Goal: Task Accomplishment & Management: Use online tool/utility

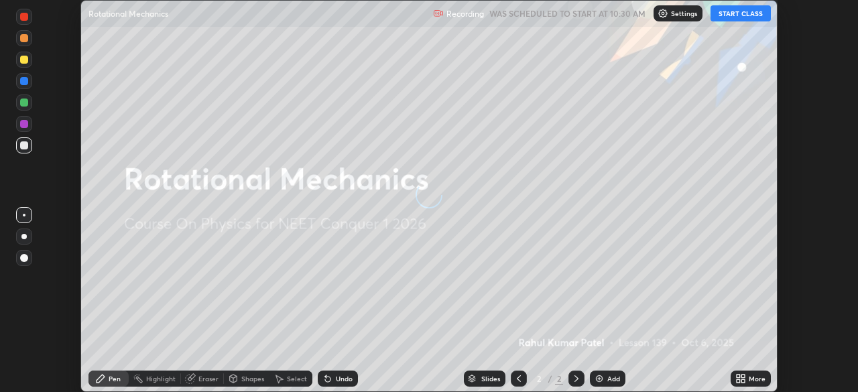
scroll to position [392, 857]
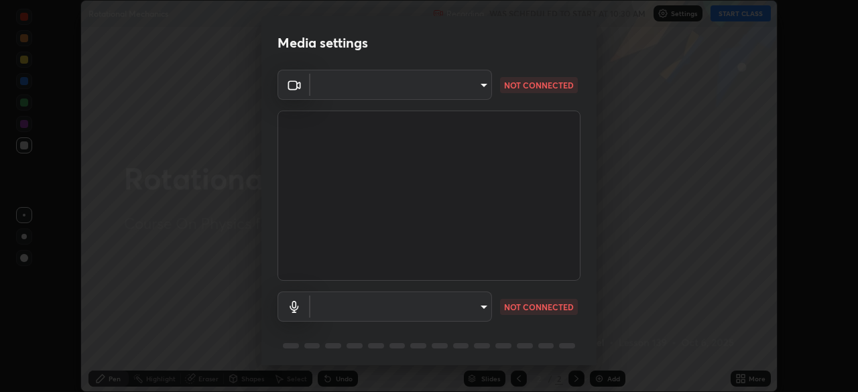
type input "94041621d18cc9dd34390ff77fa3d0b0b860356df96153333a0061212b2b3e48"
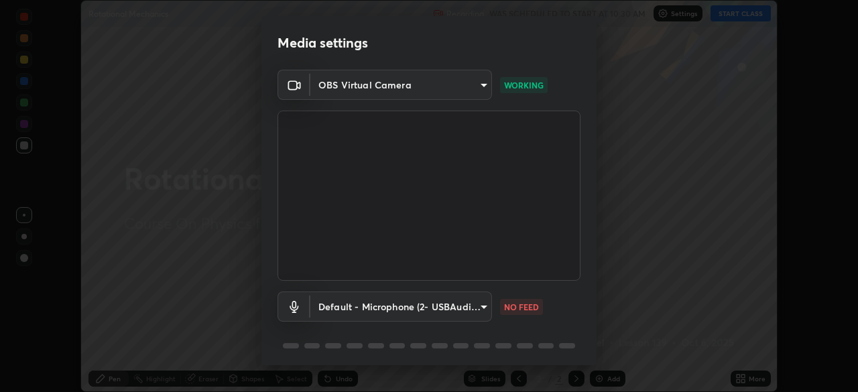
click at [461, 302] on body "Erase all Rotational Mechanics Recording WAS SCHEDULED TO START AT 10:30 AM Set…" at bounding box center [429, 196] width 858 height 392
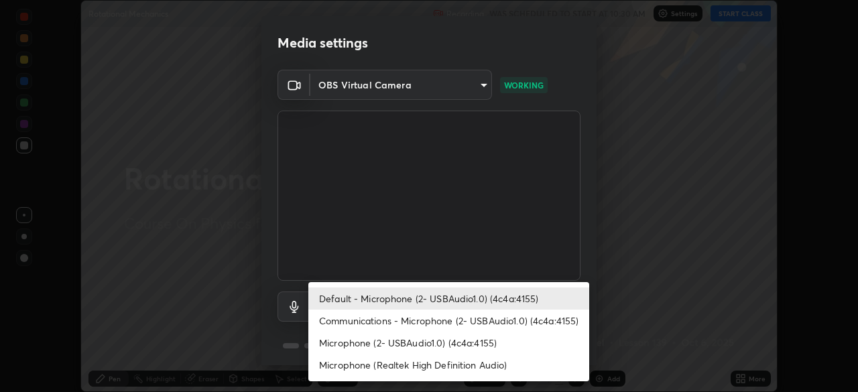
click at [407, 338] on li "Microphone (2- USBAudio1.0) (4c4a:4155)" at bounding box center [448, 343] width 281 height 22
type input "551e77b46e8c6428d4620f8e56ec6f62caea4f91a0689828d7180c21a468a13c"
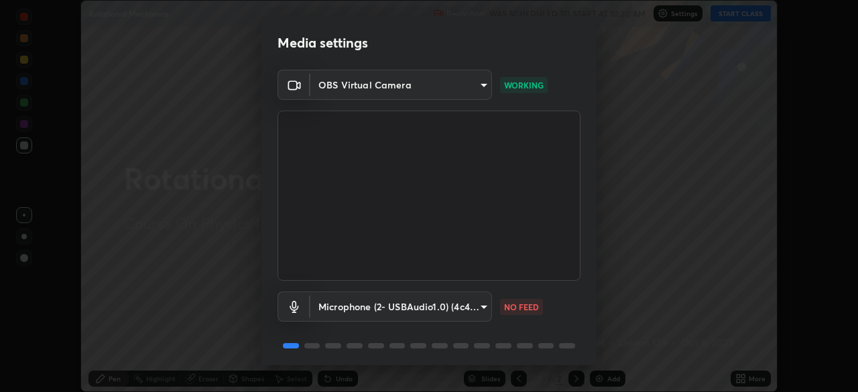
scroll to position [48, 0]
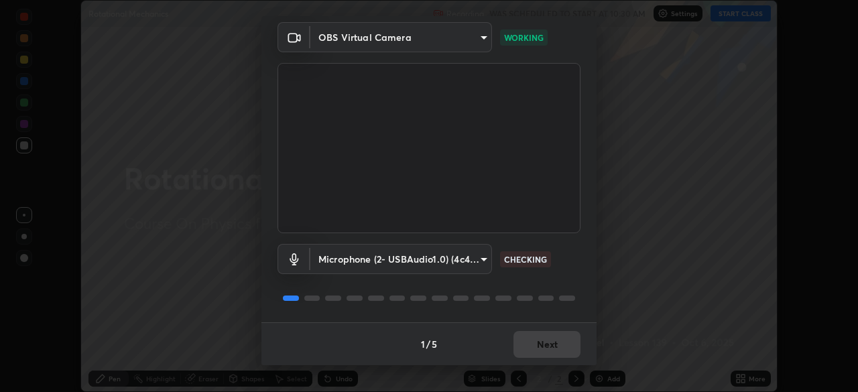
click at [531, 340] on div "1 / 5 Next" at bounding box center [428, 343] width 335 height 43
click at [541, 344] on div "1 / 5 Next" at bounding box center [428, 343] width 335 height 43
click at [555, 342] on button "Next" at bounding box center [546, 344] width 67 height 27
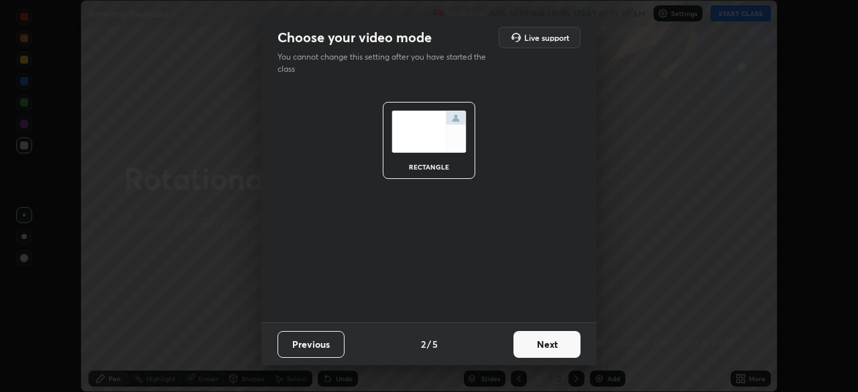
scroll to position [0, 0]
click at [555, 342] on button "Next" at bounding box center [546, 344] width 67 height 27
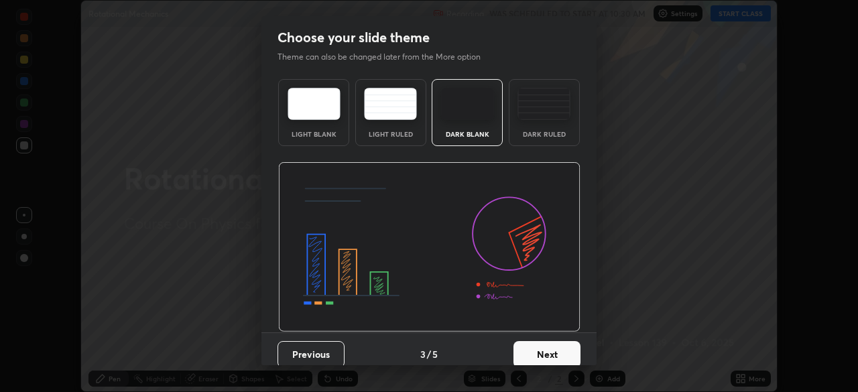
click at [555, 342] on button "Next" at bounding box center [546, 354] width 67 height 27
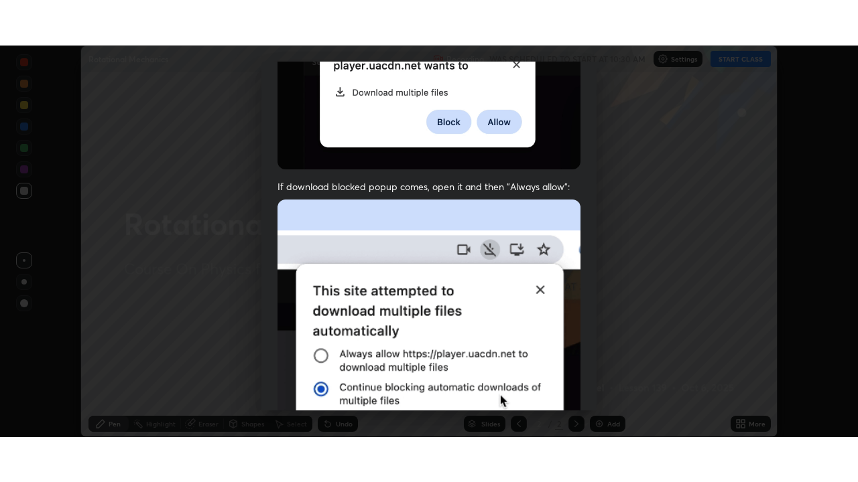
scroll to position [321, 0]
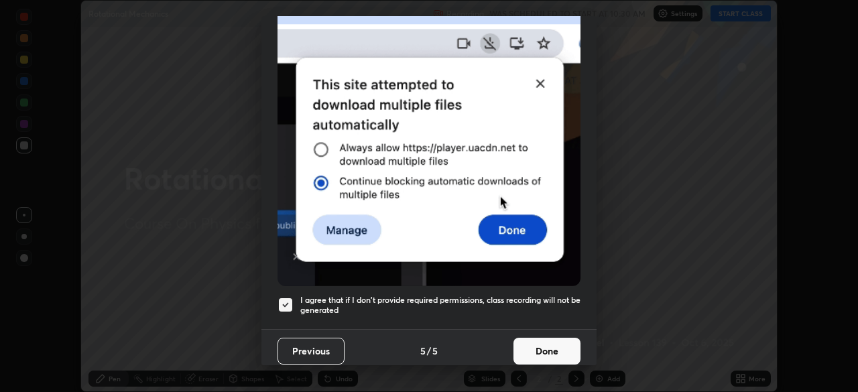
click at [533, 338] on button "Done" at bounding box center [546, 351] width 67 height 27
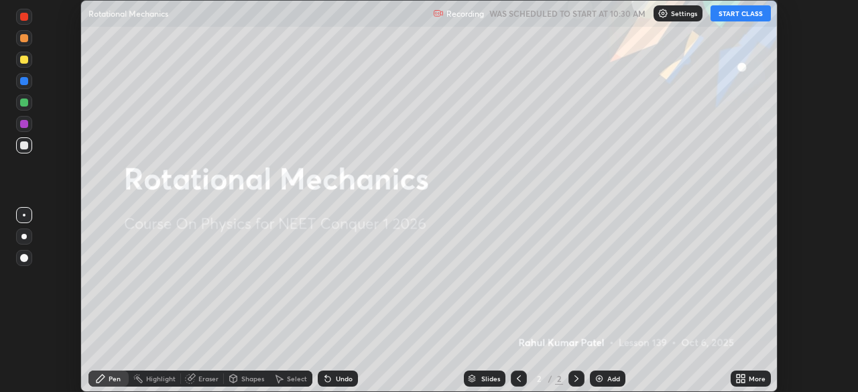
click at [745, 380] on icon at bounding box center [740, 378] width 11 height 11
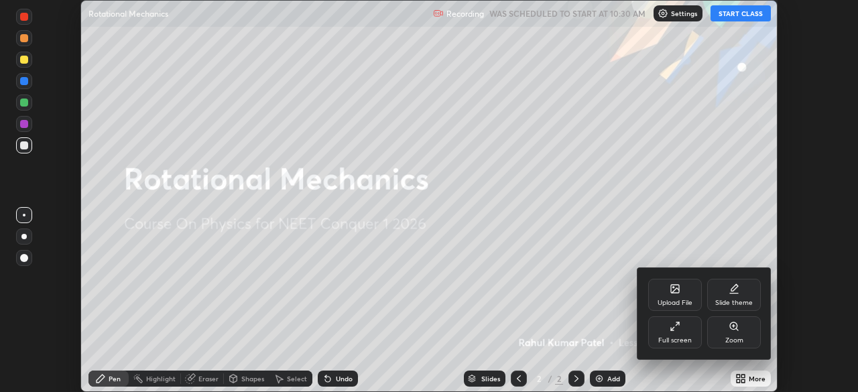
click at [675, 329] on icon at bounding box center [674, 326] width 11 height 11
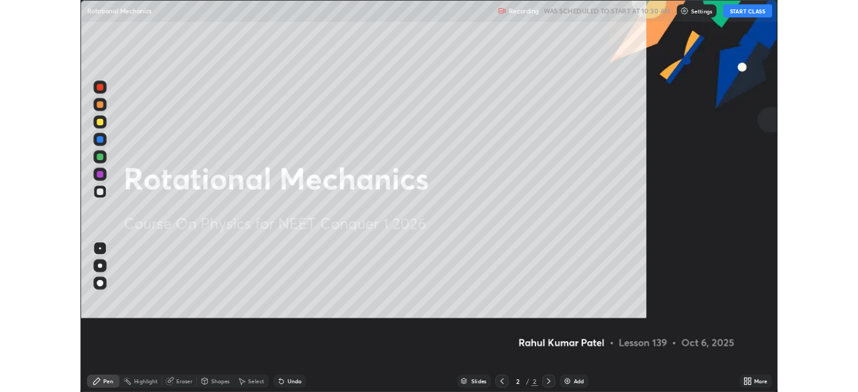
scroll to position [482, 858]
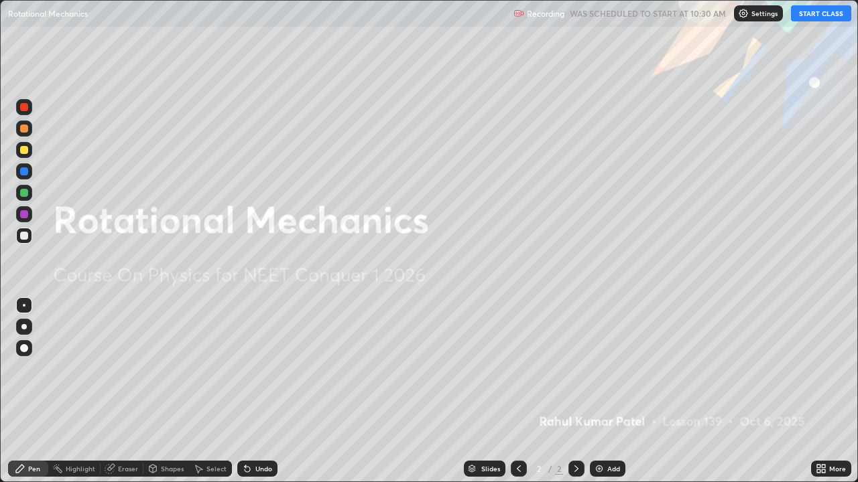
click at [822, 15] on button "START CLASS" at bounding box center [821, 13] width 60 height 16
click at [604, 391] on div "Add" at bounding box center [608, 469] width 36 height 16
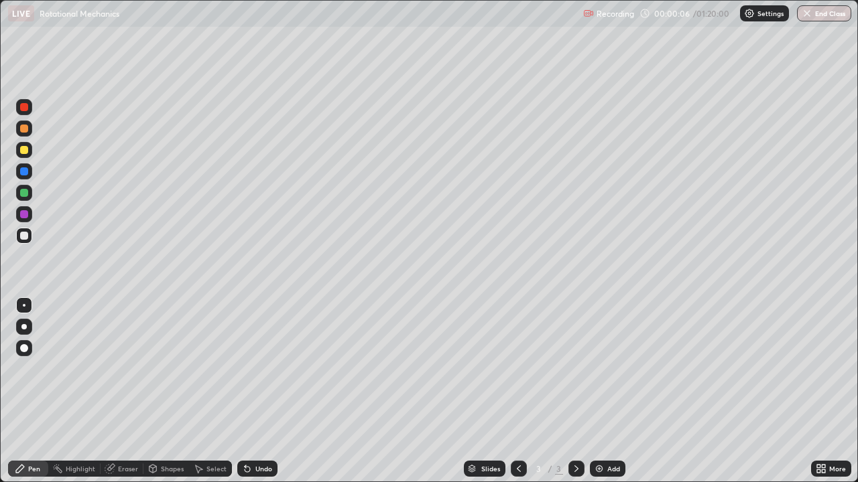
click at [171, 391] on div "Shapes" at bounding box center [172, 469] width 23 height 7
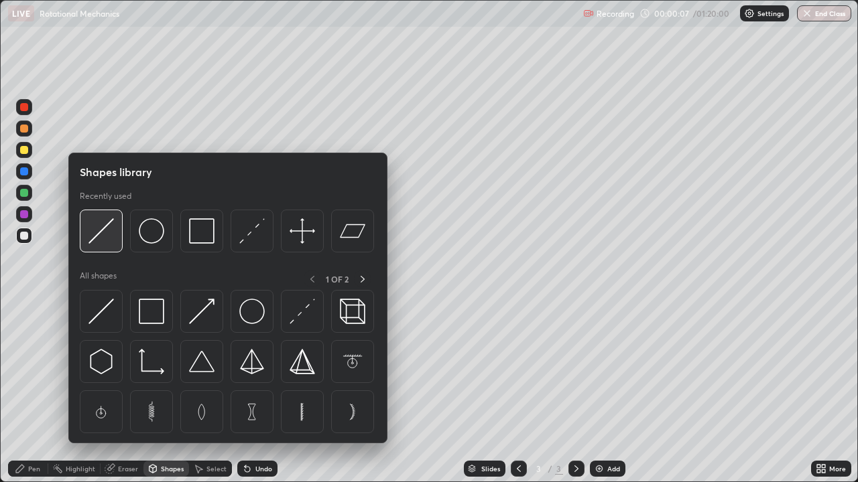
click at [108, 231] on img at bounding box center [100, 230] width 25 height 25
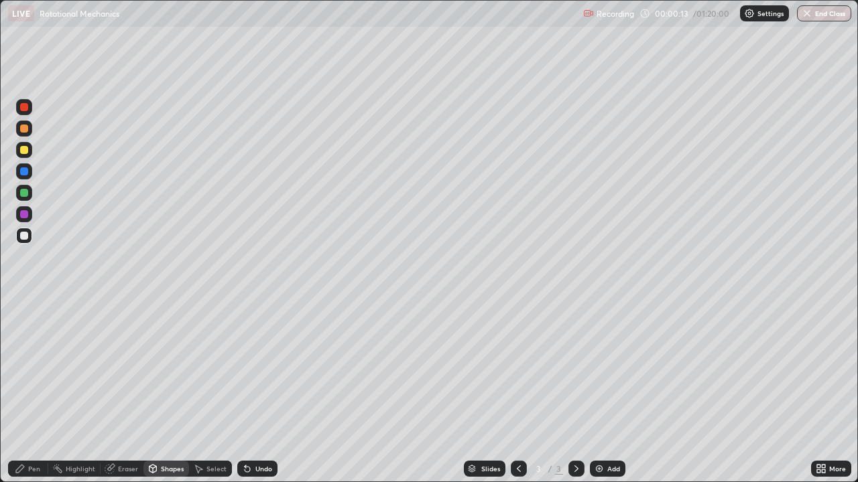
click at [38, 391] on div "Pen" at bounding box center [34, 469] width 12 height 7
click at [24, 129] on div at bounding box center [24, 129] width 8 height 8
click at [27, 107] on div at bounding box center [24, 107] width 8 height 8
click at [29, 129] on div at bounding box center [24, 129] width 16 height 16
click at [25, 150] on div at bounding box center [24, 150] width 8 height 8
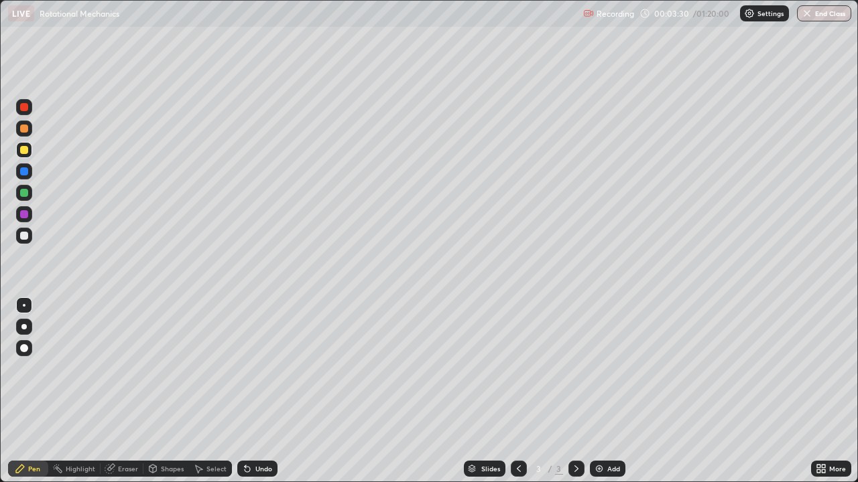
click at [250, 391] on icon at bounding box center [247, 469] width 11 height 11
click at [255, 391] on div "Undo" at bounding box center [263, 469] width 17 height 7
click at [25, 192] on div at bounding box center [24, 193] width 8 height 8
click at [25, 214] on div at bounding box center [24, 214] width 8 height 8
click at [263, 391] on div "Undo" at bounding box center [263, 469] width 17 height 7
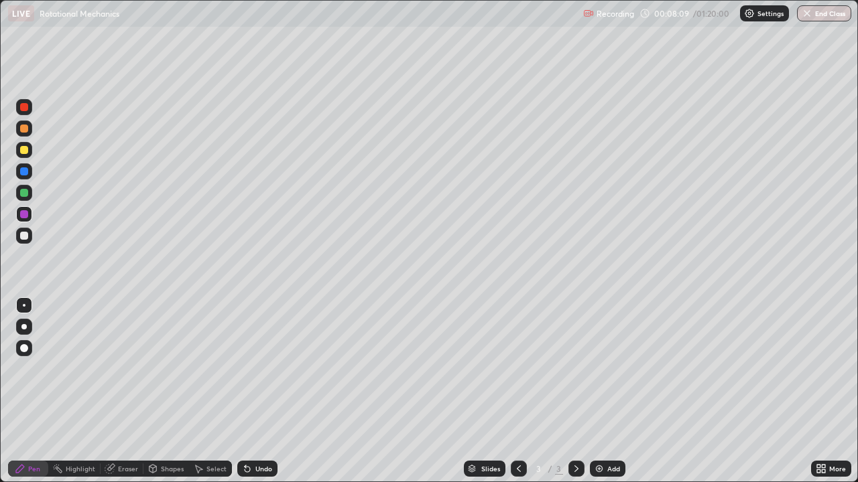
click at [257, 391] on div "Undo" at bounding box center [263, 469] width 17 height 7
click at [607, 391] on div "Add" at bounding box center [613, 469] width 13 height 7
click at [25, 130] on div at bounding box center [24, 129] width 8 height 8
click at [26, 107] on div at bounding box center [24, 107] width 8 height 8
click at [25, 129] on div at bounding box center [24, 129] width 8 height 8
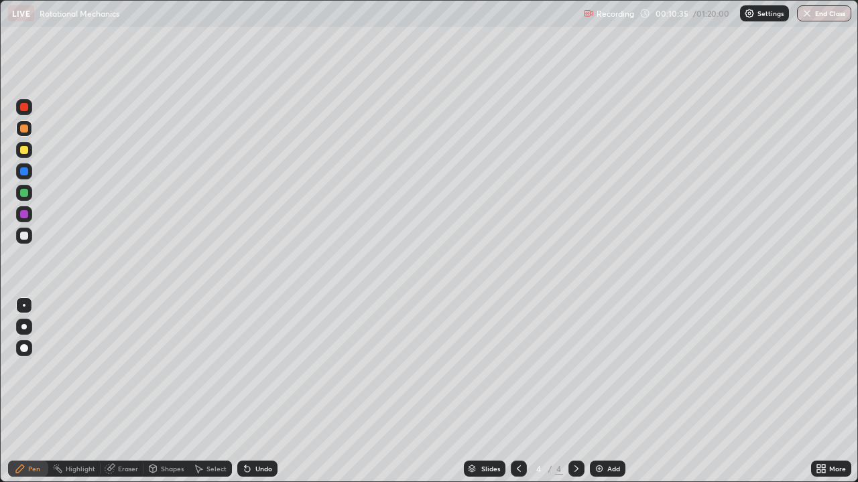
click at [25, 151] on div at bounding box center [24, 150] width 8 height 8
click at [25, 192] on div at bounding box center [24, 193] width 8 height 8
click at [25, 236] on div at bounding box center [24, 236] width 8 height 8
click at [608, 391] on div "Add" at bounding box center [613, 469] width 13 height 7
click at [25, 108] on div at bounding box center [24, 107] width 8 height 8
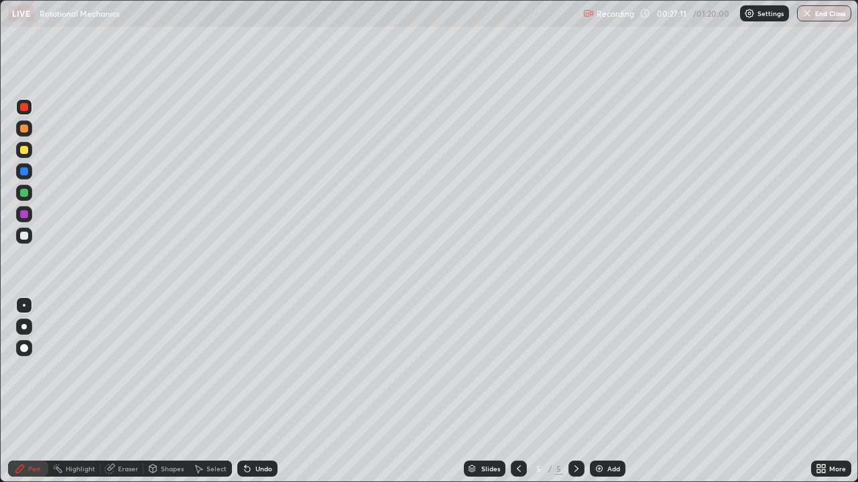
click at [25, 129] on div at bounding box center [24, 129] width 8 height 8
click at [517, 391] on icon at bounding box center [518, 469] width 11 height 11
click at [575, 391] on icon at bounding box center [576, 469] width 11 height 11
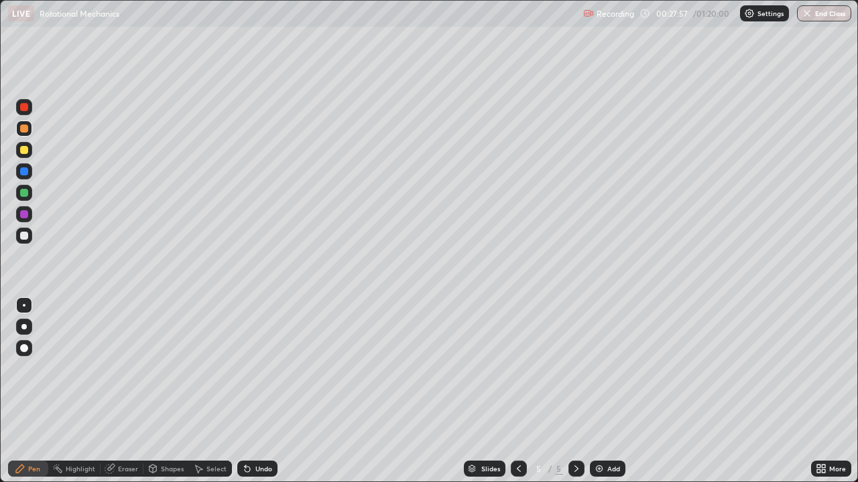
click at [137, 391] on div "Eraser" at bounding box center [128, 469] width 20 height 7
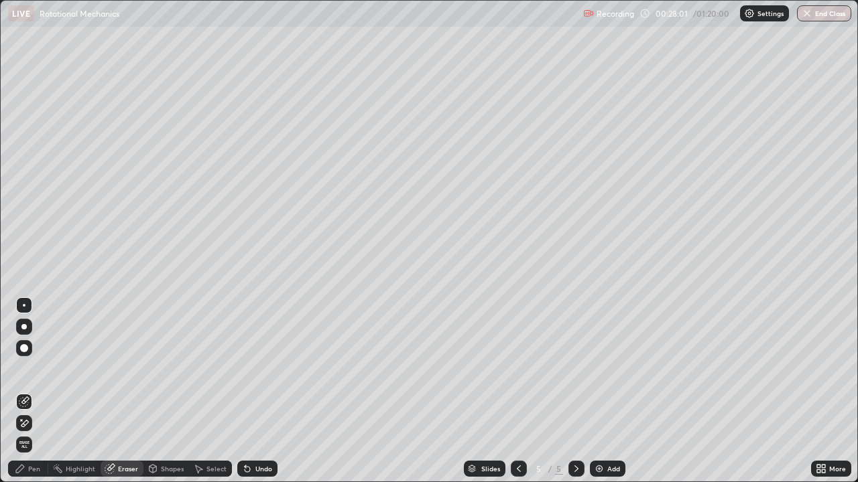
click at [36, 391] on div "Pen" at bounding box center [34, 469] width 12 height 7
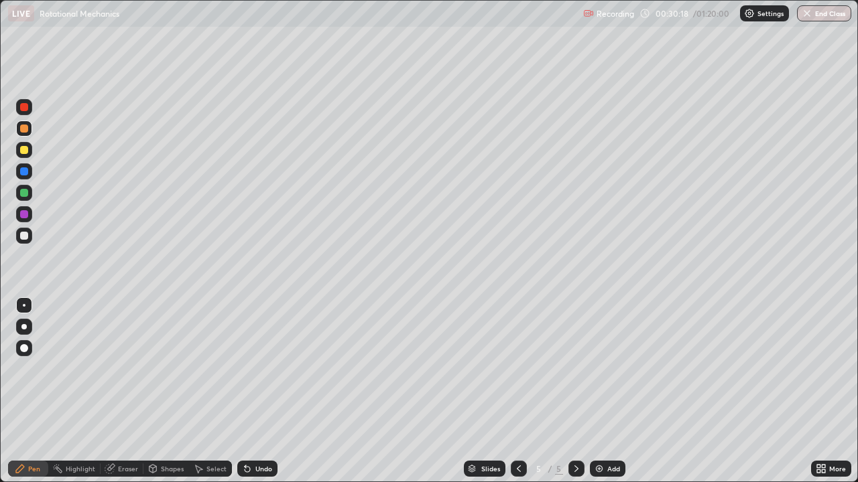
click at [25, 107] on div at bounding box center [24, 107] width 8 height 8
click at [607, 391] on div "Add" at bounding box center [613, 469] width 13 height 7
click at [23, 130] on div at bounding box center [24, 129] width 8 height 8
click at [21, 237] on div at bounding box center [24, 236] width 8 height 8
click at [604, 391] on div "Add" at bounding box center [608, 469] width 36 height 16
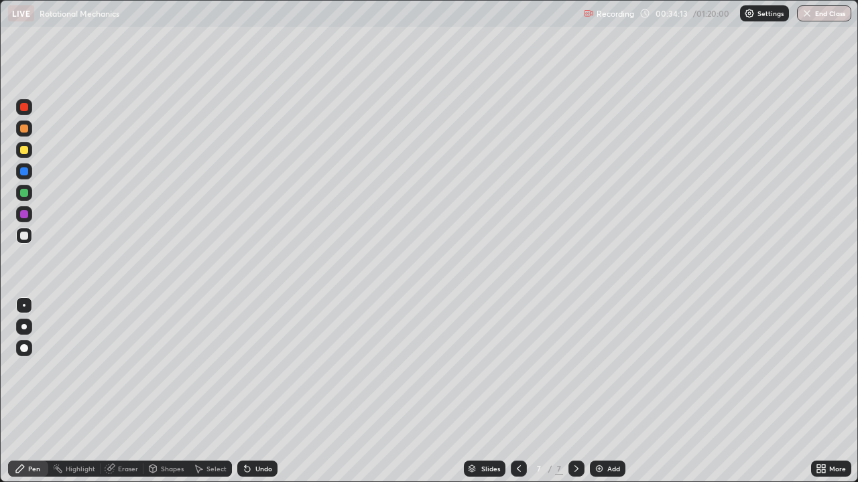
click at [27, 130] on div at bounding box center [24, 129] width 8 height 8
click at [25, 192] on div at bounding box center [24, 193] width 8 height 8
click at [607, 391] on div "Add" at bounding box center [613, 469] width 13 height 7
click at [25, 151] on div at bounding box center [24, 150] width 8 height 8
click at [131, 391] on div "Eraser" at bounding box center [128, 469] width 20 height 7
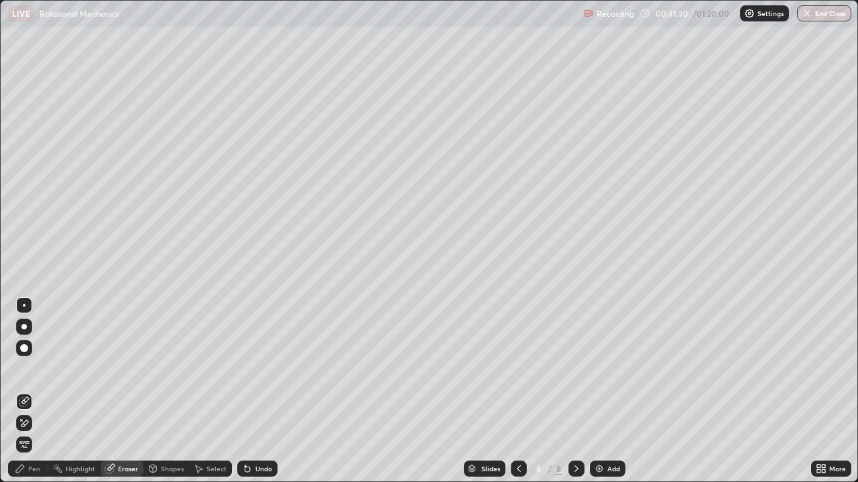
click at [37, 391] on div "Pen" at bounding box center [34, 469] width 12 height 7
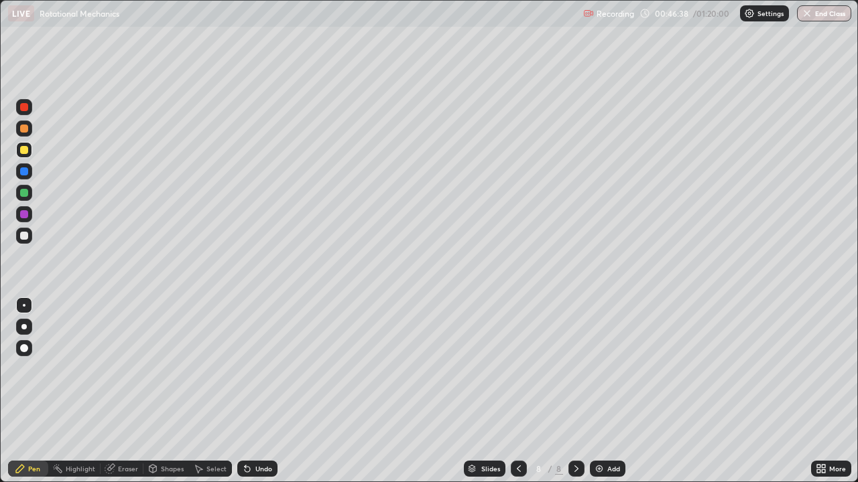
click at [604, 391] on div "Add" at bounding box center [608, 469] width 36 height 16
click at [517, 391] on icon at bounding box center [518, 469] width 11 height 11
click at [612, 391] on div "Add" at bounding box center [613, 469] width 13 height 7
click at [27, 110] on div at bounding box center [24, 107] width 8 height 8
click at [27, 131] on div at bounding box center [24, 129] width 8 height 8
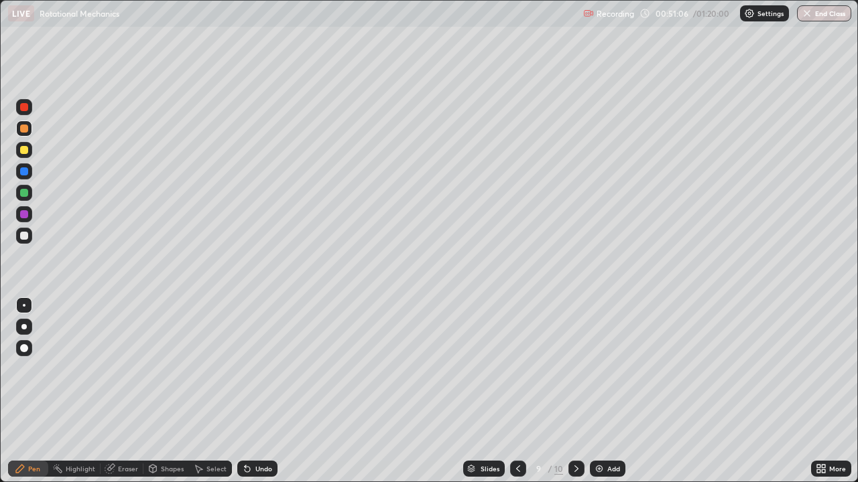
click at [27, 151] on div at bounding box center [24, 150] width 8 height 8
click at [23, 237] on div at bounding box center [24, 236] width 8 height 8
click at [817, 18] on button "End Class" at bounding box center [824, 13] width 54 height 16
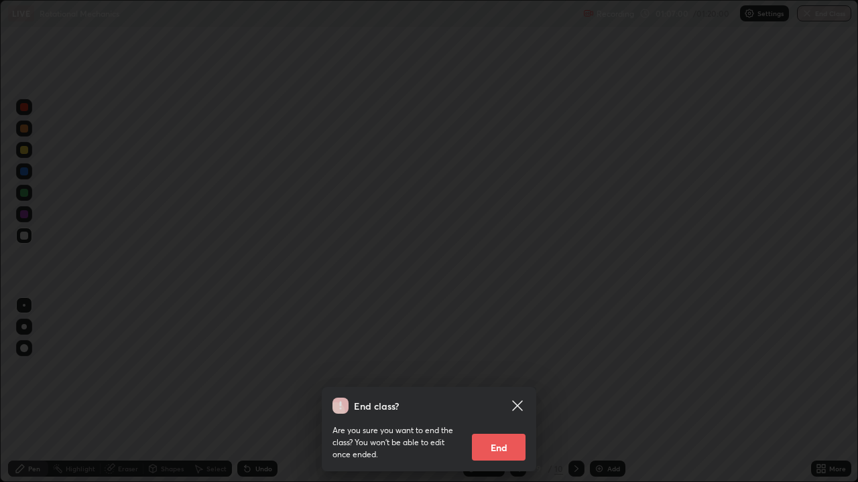
click at [499, 391] on button "End" at bounding box center [499, 447] width 54 height 27
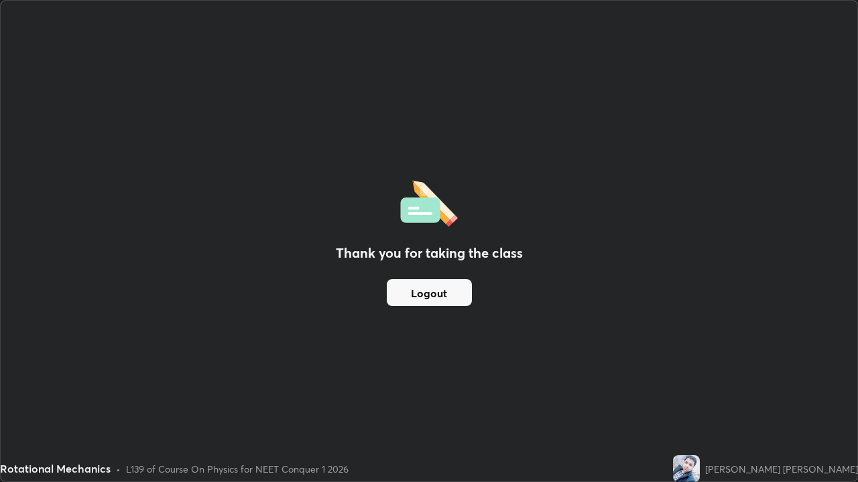
click at [736, 53] on p "Please call center admin to check" at bounding box center [704, 57] width 123 height 11
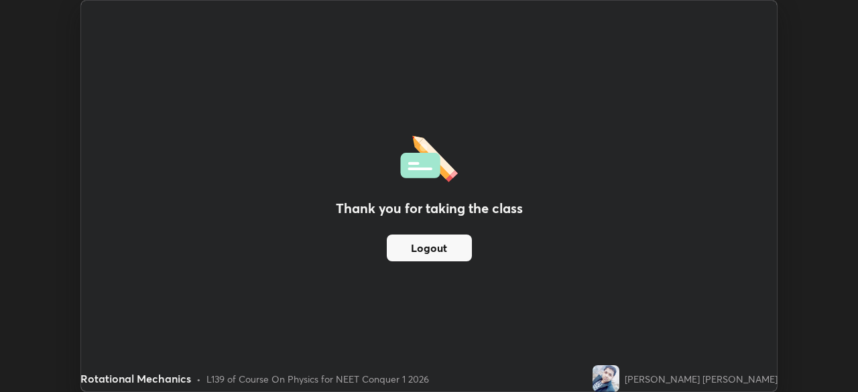
scroll to position [66615, 66149]
